Goal: Navigation & Orientation: Find specific page/section

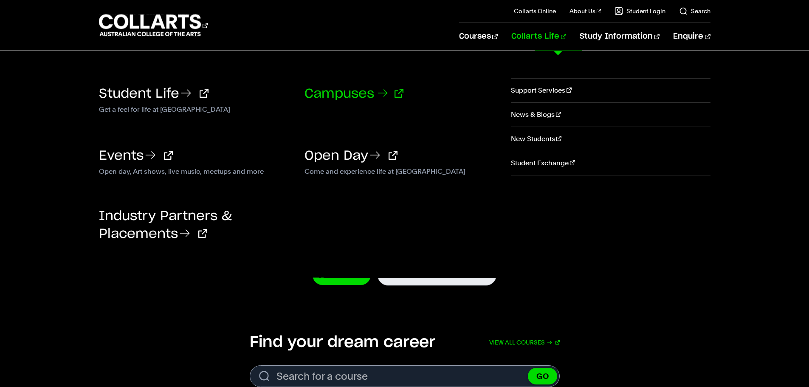
click at [325, 90] on link "Campuses" at bounding box center [353, 93] width 99 height 13
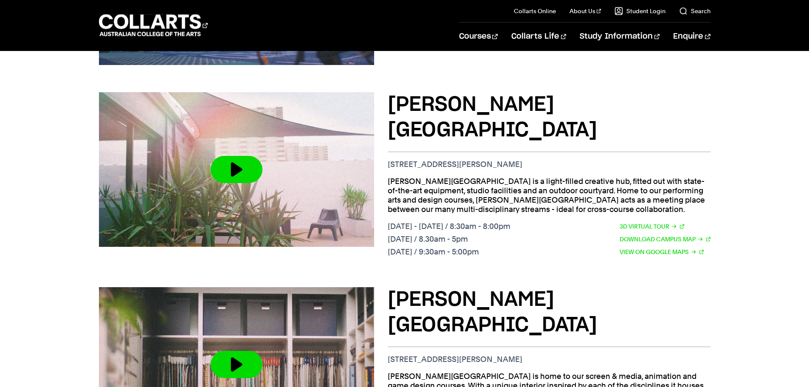
scroll to position [566, 0]
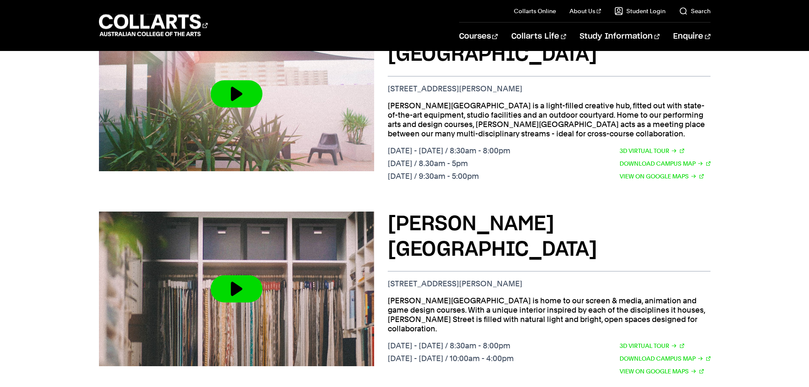
drag, startPoint x: 407, startPoint y: 197, endPoint x: 592, endPoint y: 237, distance: 189.9
click at [592, 237] on div "Cromwell St Campus 67/69 Cromwell St, Collingwood VIC 3066 Cromwell Street is h…" at bounding box center [549, 295] width 323 height 168
click at [592, 279] on p "67/69 Cromwell St, Collingwood VIC 3066" at bounding box center [549, 283] width 323 height 9
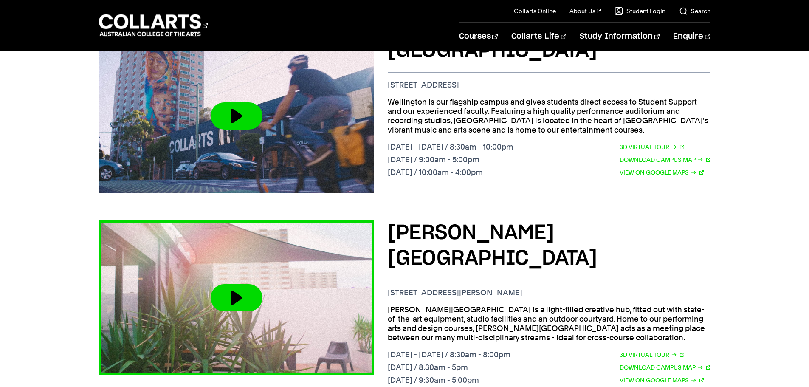
scroll to position [354, 0]
